Goal: Task Accomplishment & Management: Complete application form

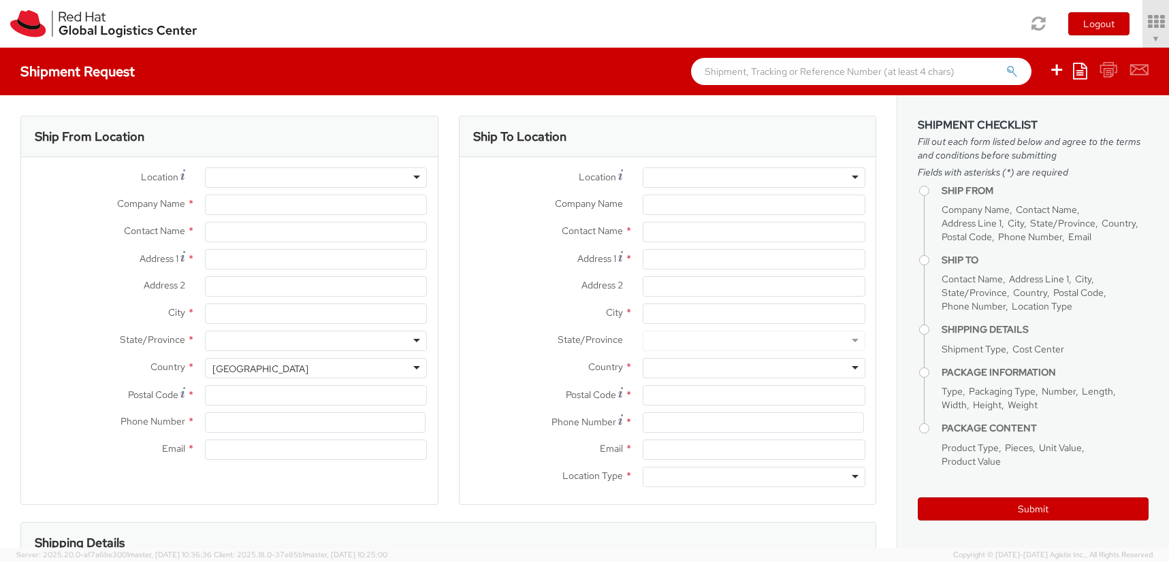
select select "419"
select select
type input "Red Hat France SARL"
type input "[PERSON_NAME]"
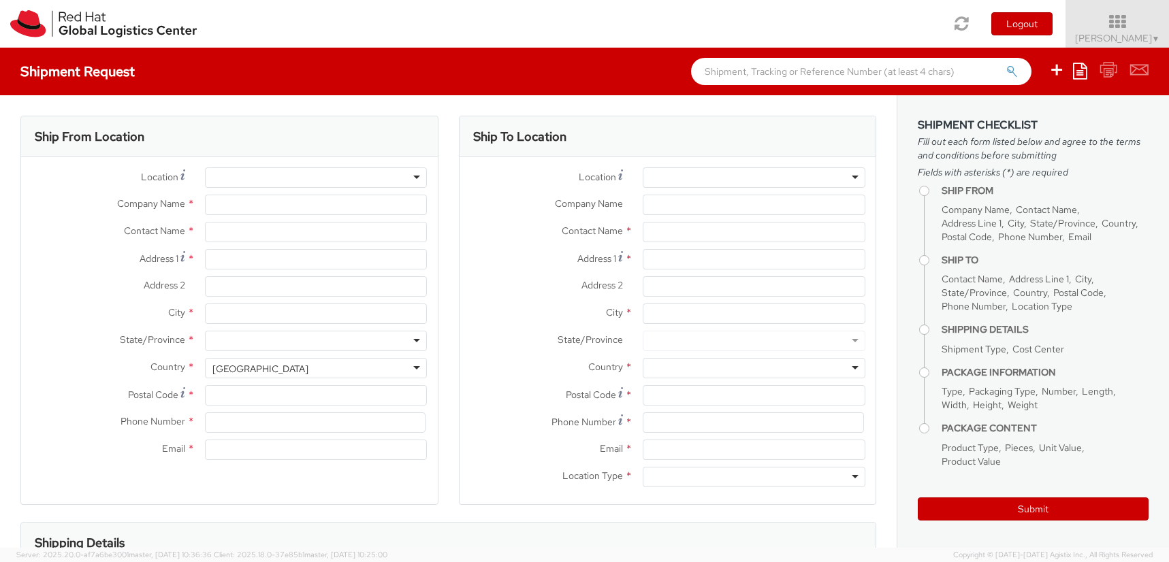
type input "Immeuble Defense Plaza, 8th Floor"
type input "[STREET_ADDRESS] Lefoullon"
type input "PUTEAUX"
type input "92800"
type input "33186267959"
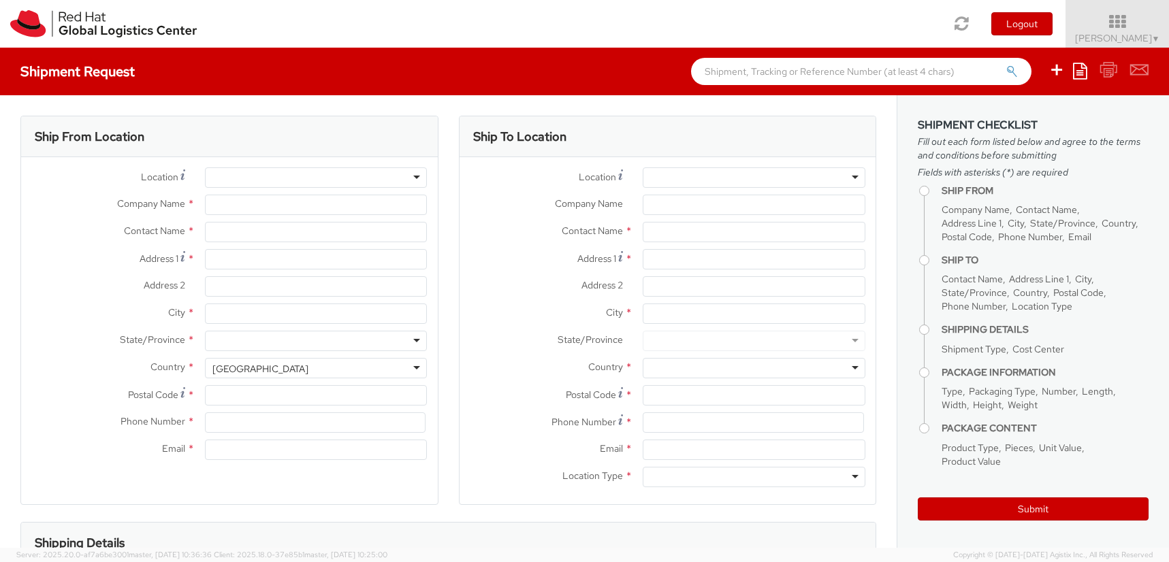
type input "[EMAIL_ADDRESS][DOMAIN_NAME]"
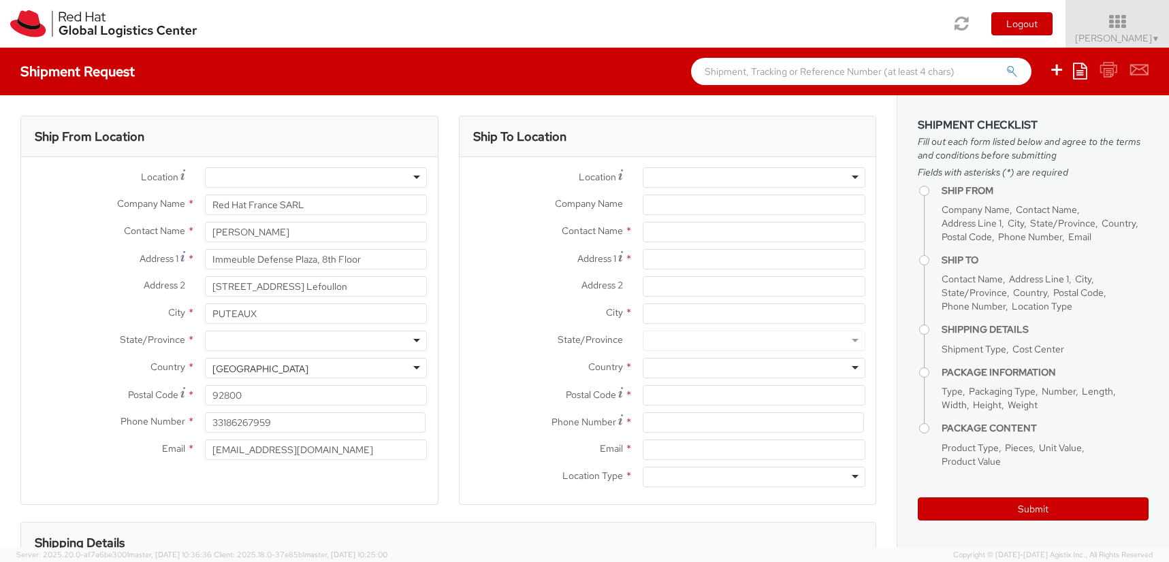
select select "CM"
select select "KGS"
